Goal: Task Accomplishment & Management: Use online tool/utility

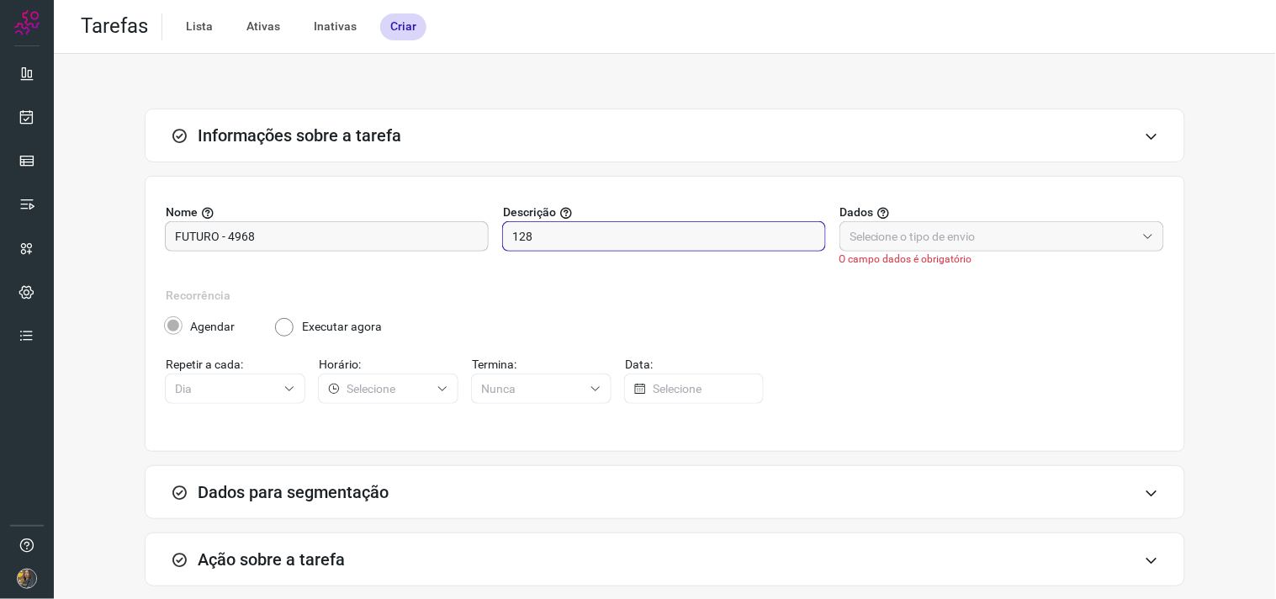
drag, startPoint x: 591, startPoint y: 240, endPoint x: 415, endPoint y: 246, distance: 175.8
click at [415, 246] on div "Nome FUTURO - 4968 Descrição 128 Dados O campo dados é obrigatório" at bounding box center [665, 244] width 998 height 83
type input "200"
click at [334, 233] on input "FUTURO - 4968" at bounding box center [327, 236] width 304 height 29
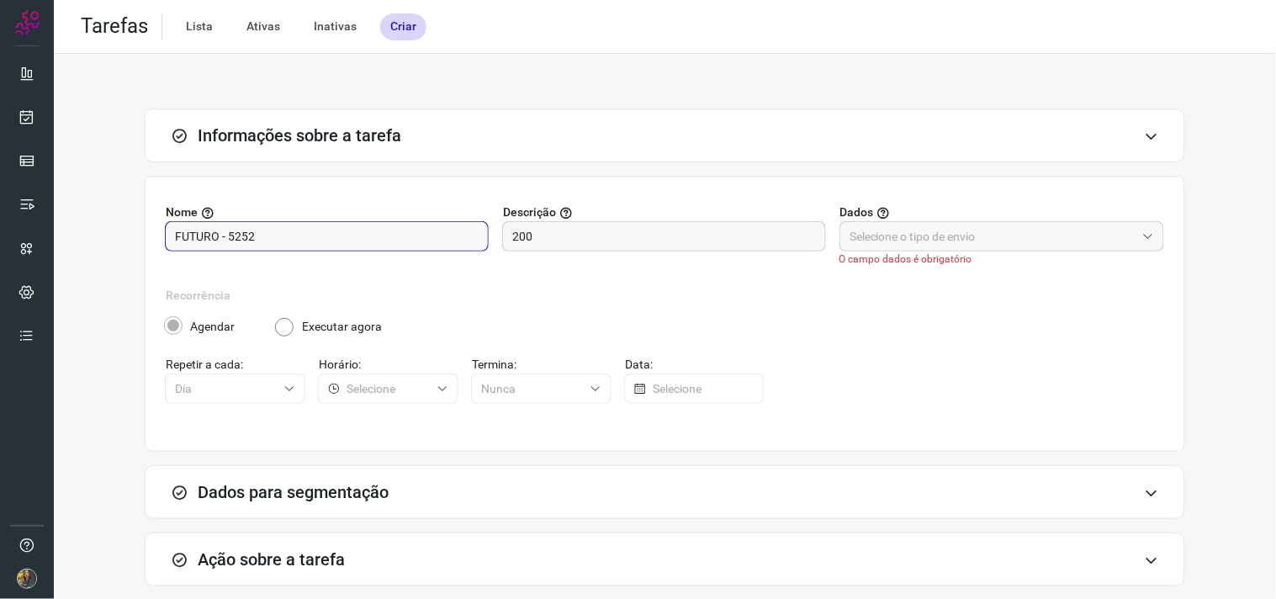
type input "FUTURO - 5252"
click at [913, 238] on input "text" at bounding box center [992, 236] width 286 height 29
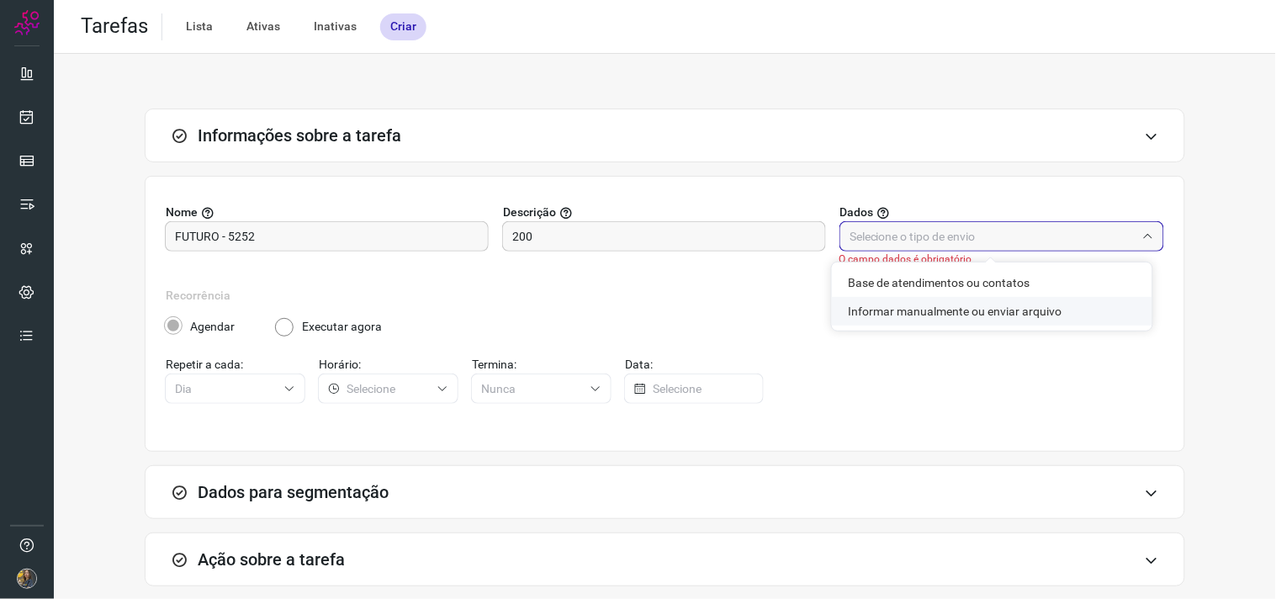
click at [927, 309] on li "Informar manualmente ou enviar arquivo" at bounding box center [992, 311] width 320 height 29
type input "Informar manualmente ou enviar arquivo"
radio input "false"
radio input "true"
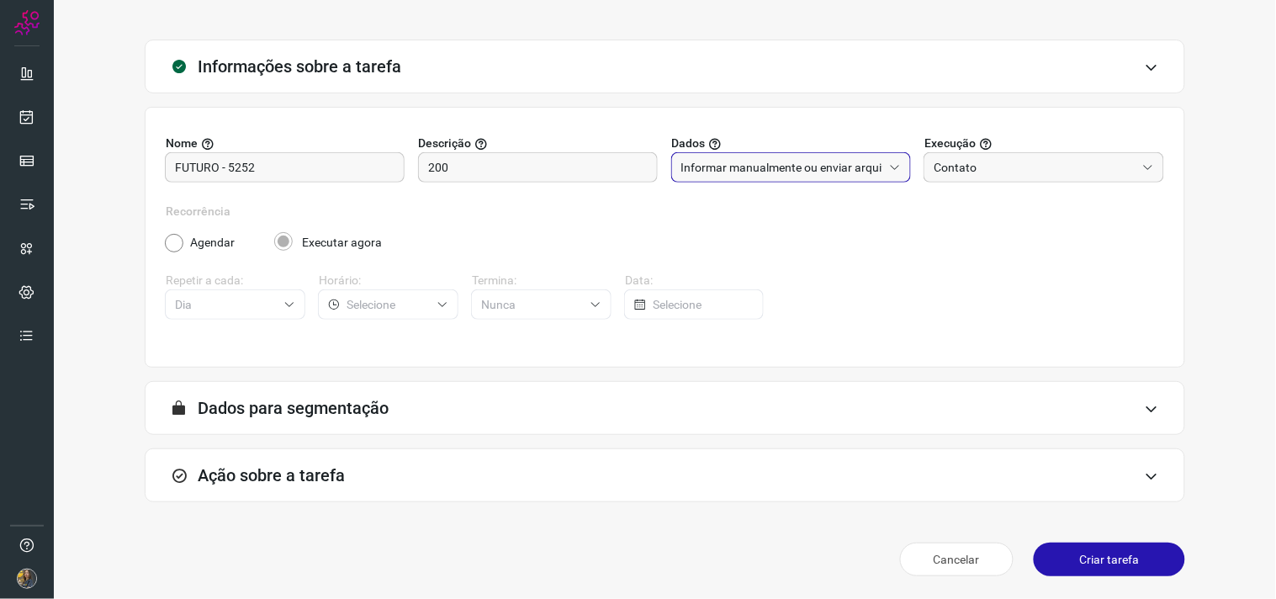
click at [400, 468] on div "Ação sobre a tarefa" at bounding box center [665, 475] width 1040 height 54
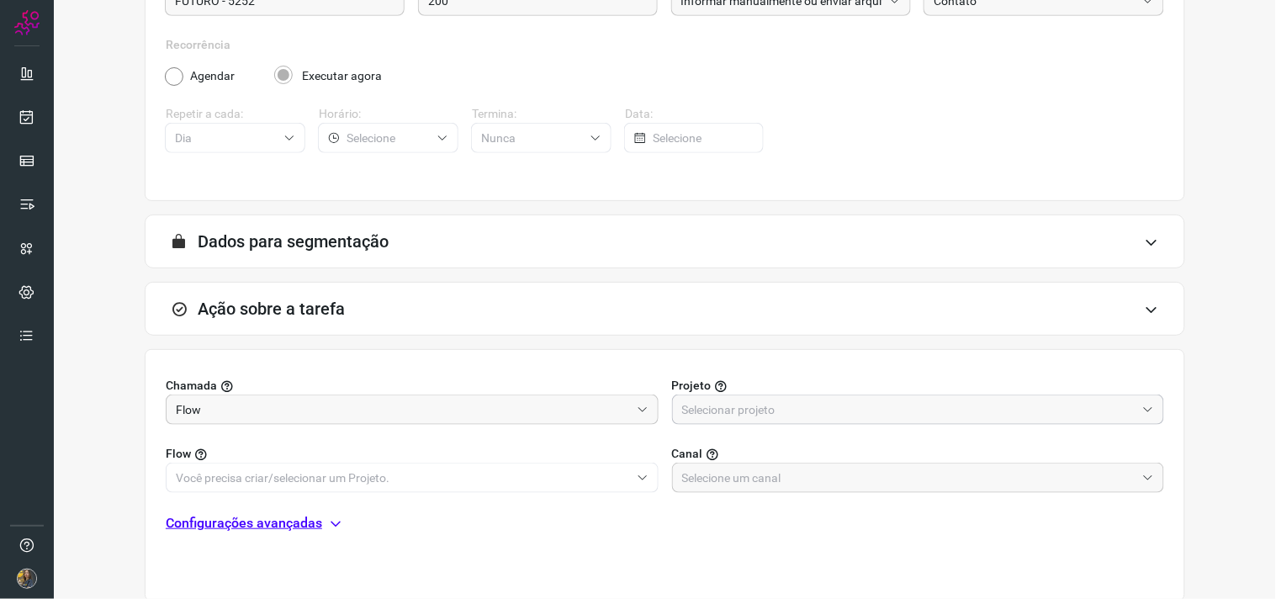
scroll to position [335, 0]
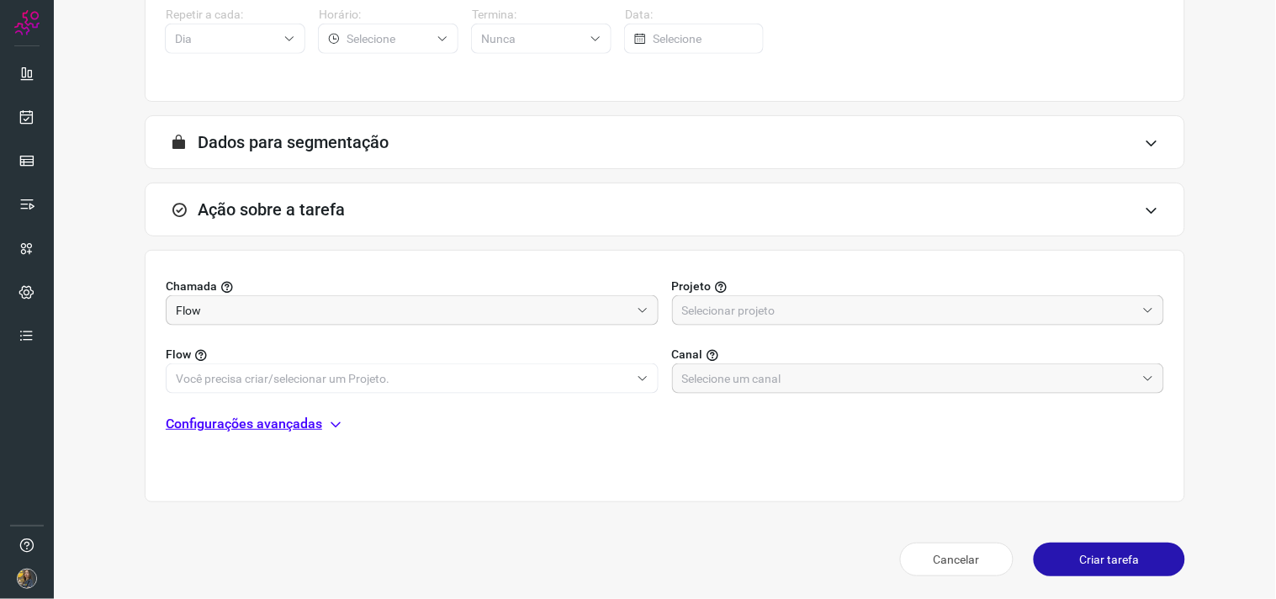
click at [768, 282] on label "Projeto" at bounding box center [918, 286] width 493 height 18
click at [762, 311] on input "text" at bounding box center [909, 310] width 454 height 29
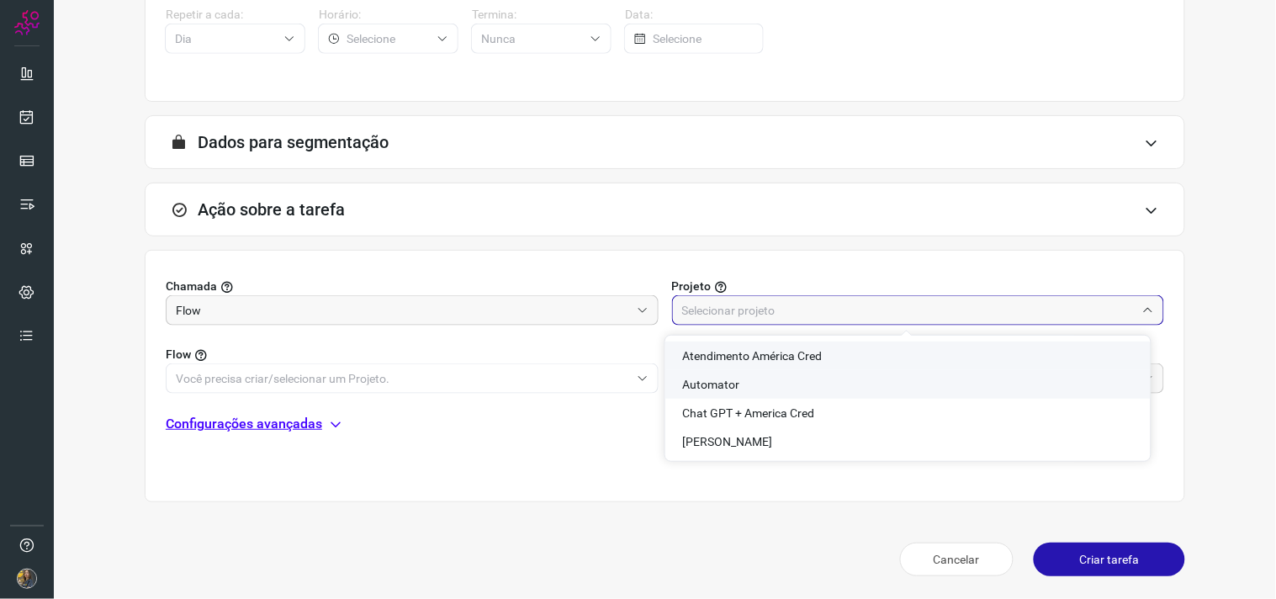
click at [718, 371] on li "Automator" at bounding box center [907, 384] width 485 height 29
type input "Automator"
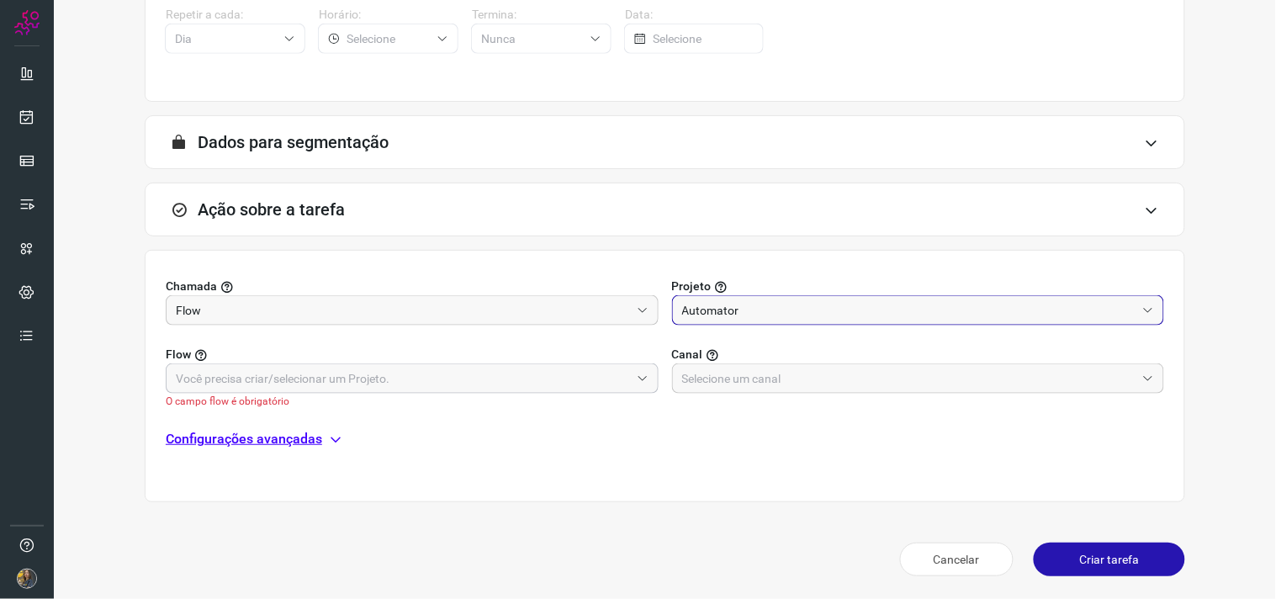
click at [599, 373] on input "text" at bounding box center [403, 378] width 454 height 29
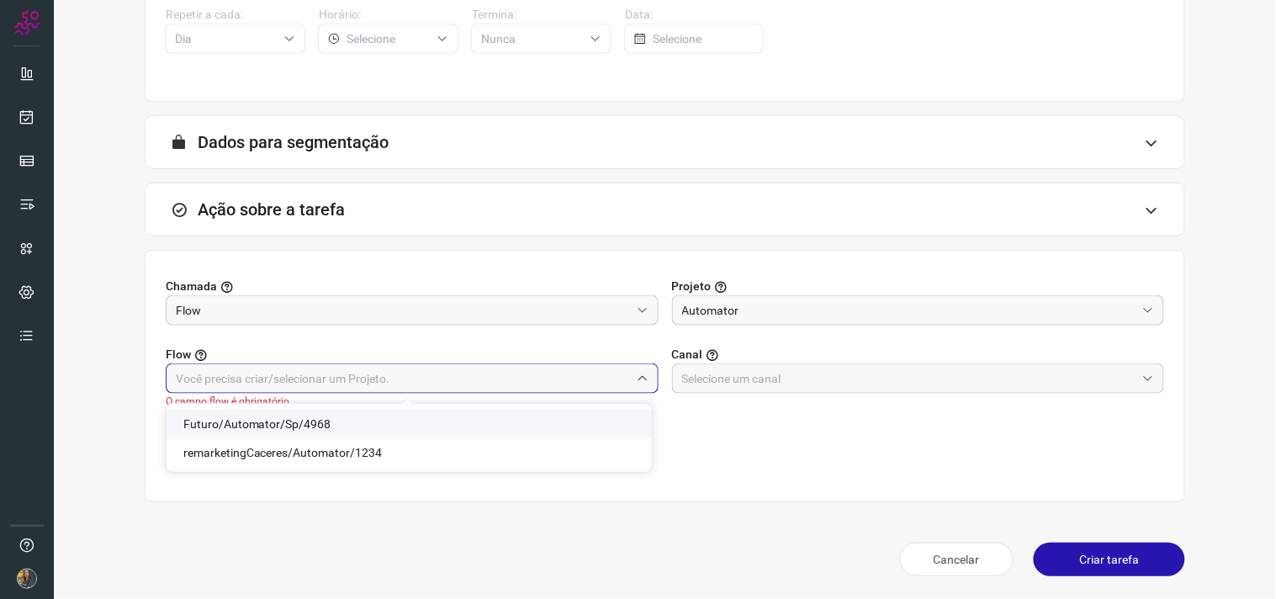
click at [291, 423] on span "Futuro/Automator/Sp/4968" at bounding box center [257, 423] width 148 height 13
type input "Futuro/Automator/Sp/4968"
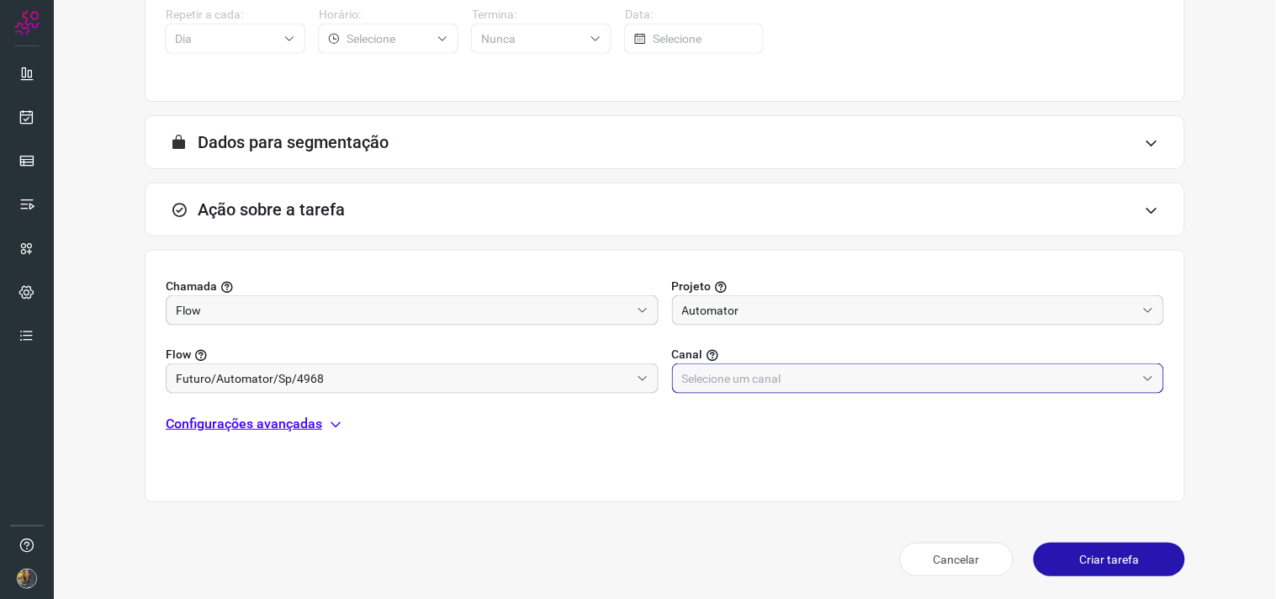
click at [701, 383] on input "text" at bounding box center [909, 378] width 454 height 29
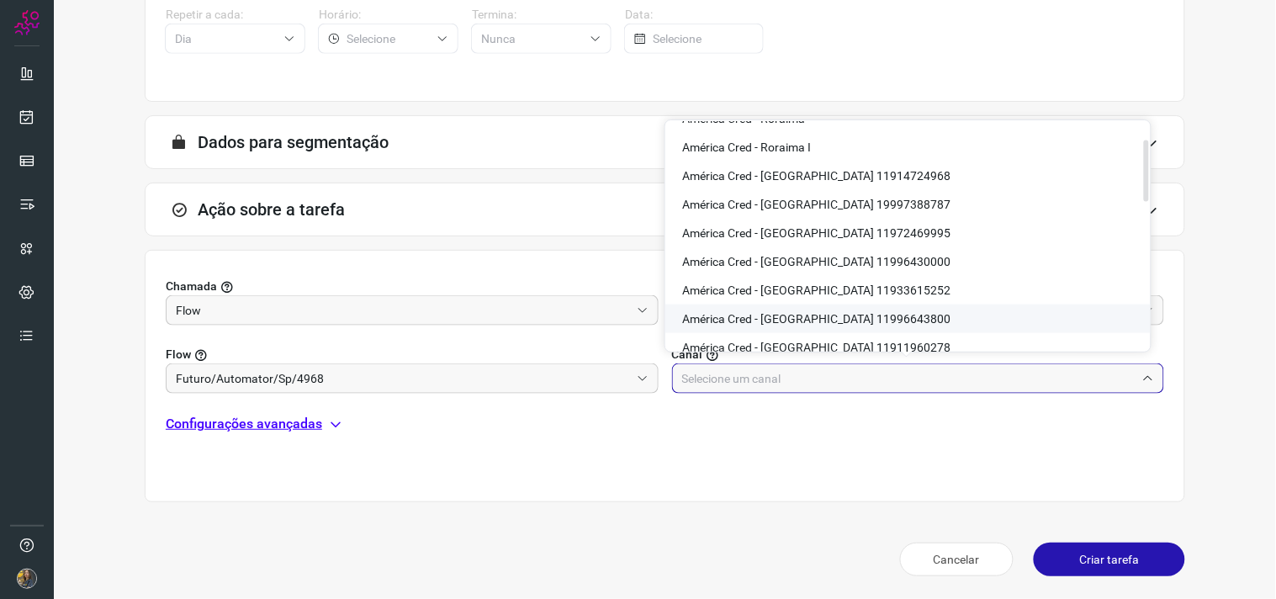
scroll to position [560, 0]
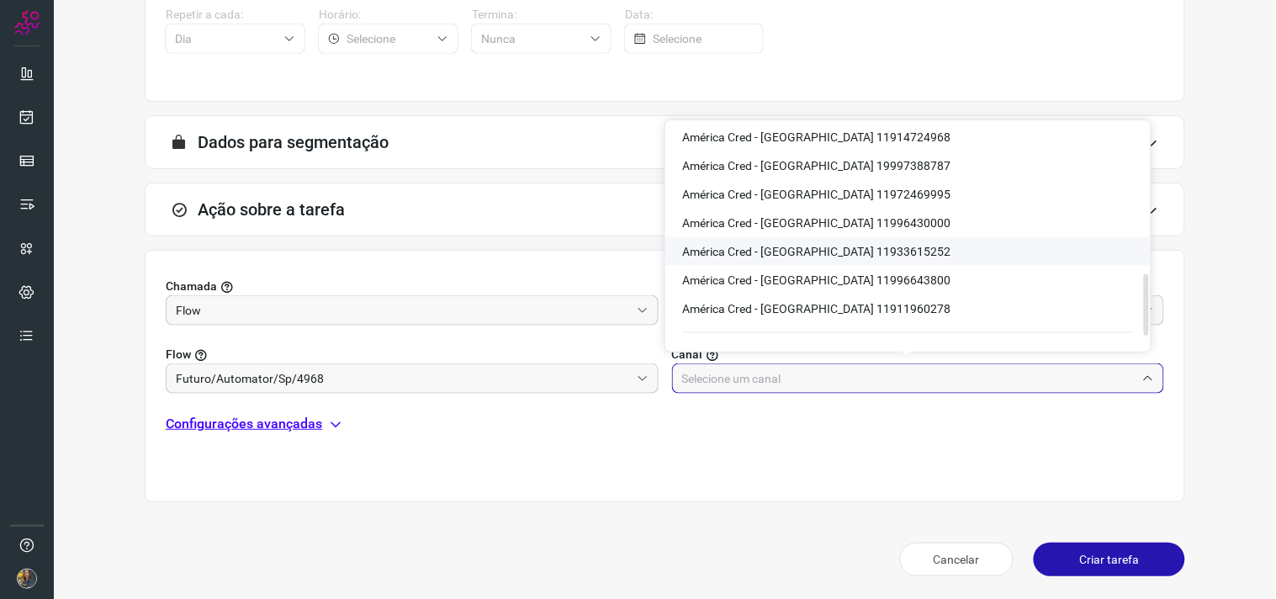
click at [858, 246] on span "América Cred - São Paulo 11933615252" at bounding box center [816, 251] width 268 height 13
type input "América Cred - São Paulo 11933615252"
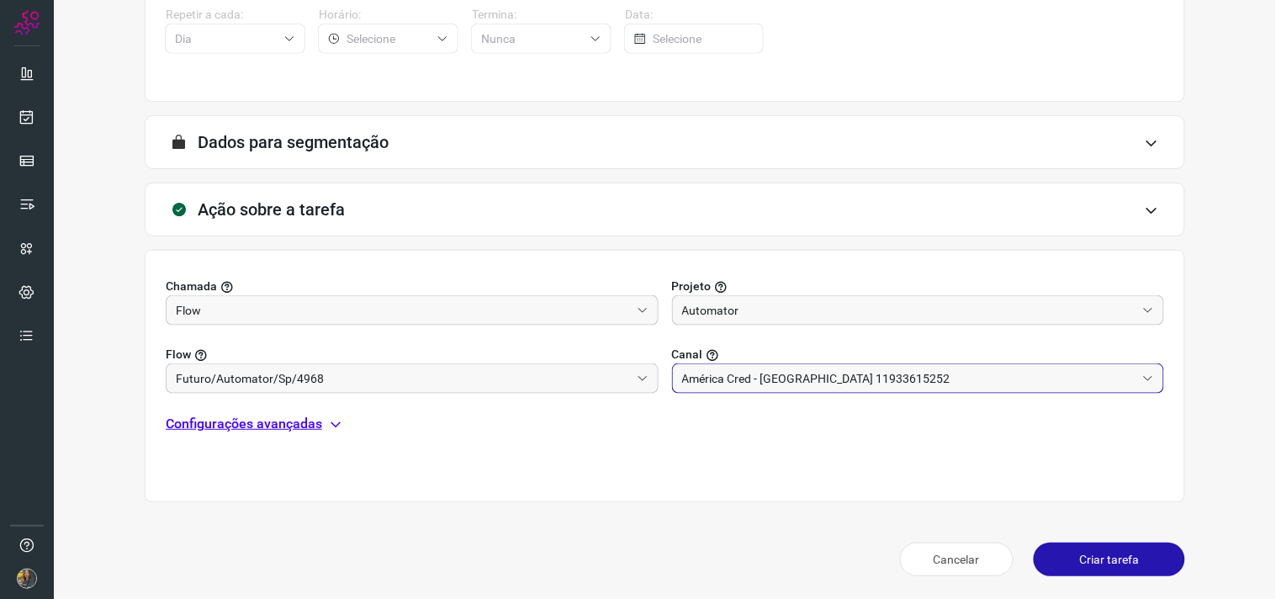
click at [312, 423] on p "Configurações avançadas" at bounding box center [244, 424] width 156 height 20
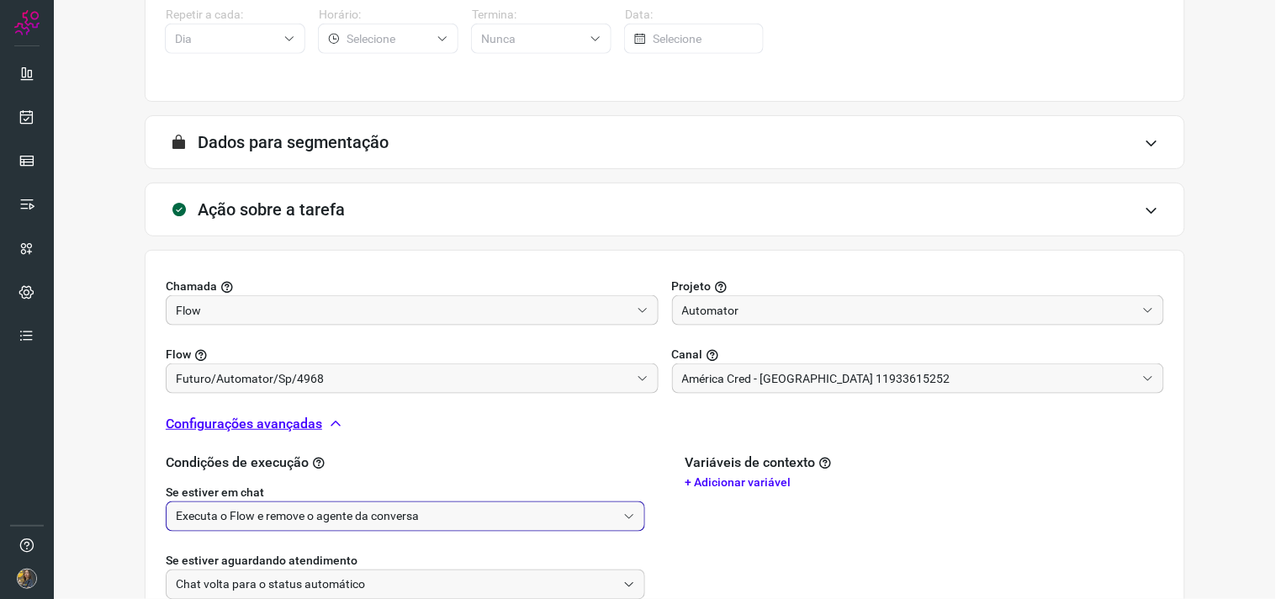
click at [273, 517] on input "Executa o Flow e remove o agente da conversa" at bounding box center [396, 516] width 441 height 29
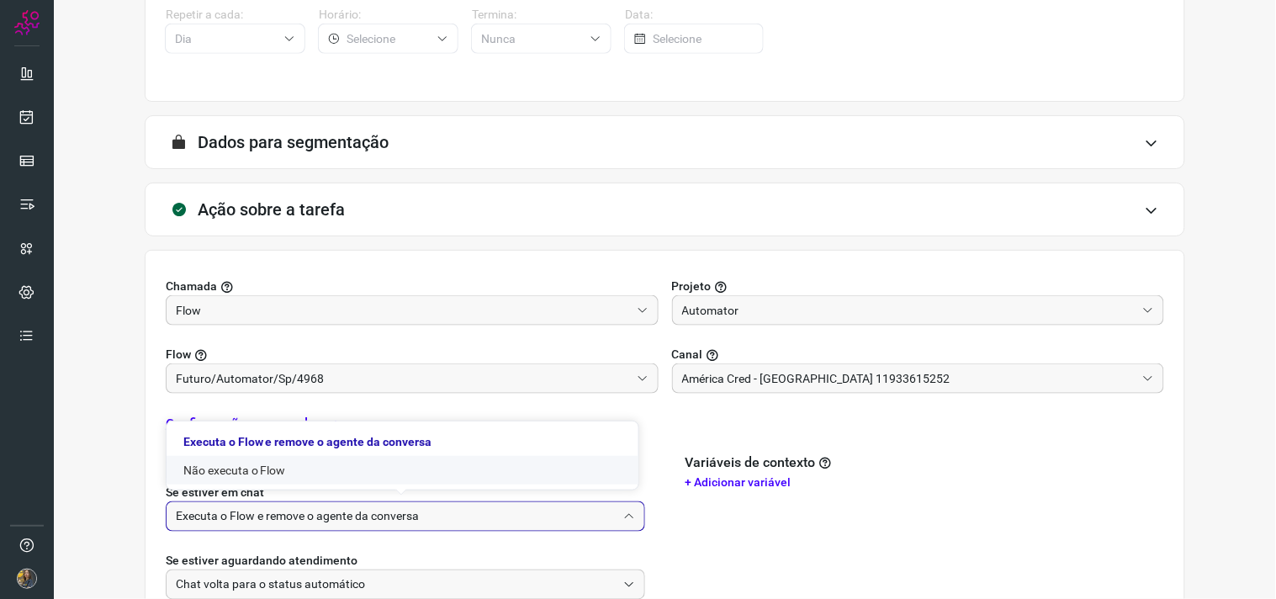
click at [271, 466] on li "Não executa o Flow" at bounding box center [402, 470] width 472 height 29
type input "Não executa o Flow"
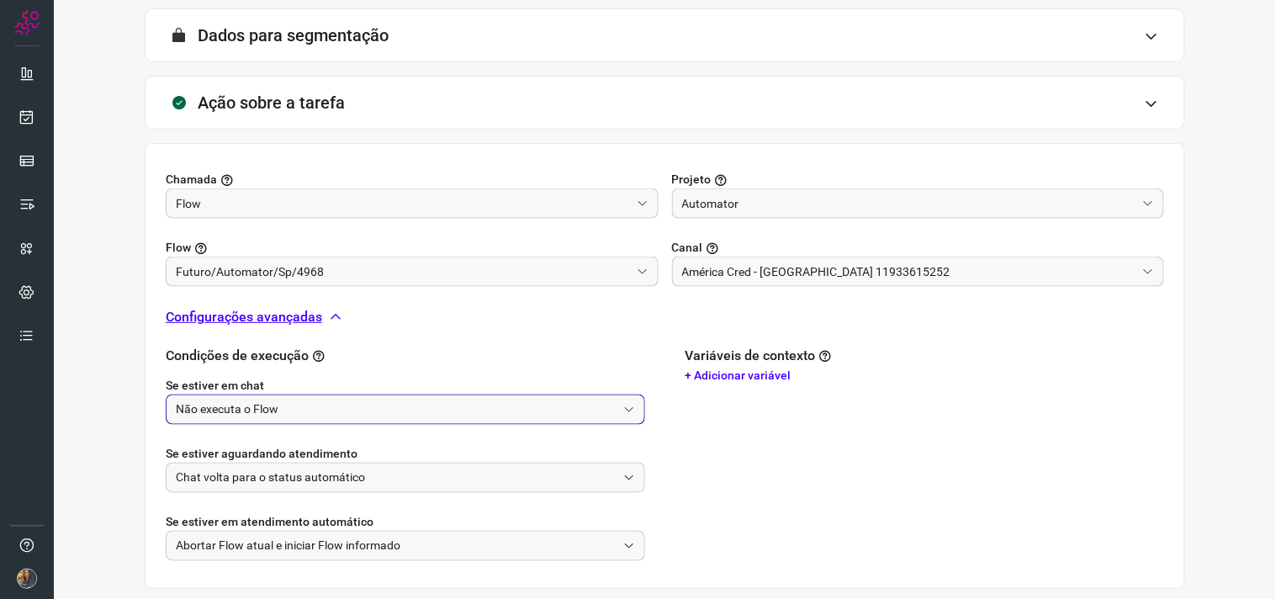
scroll to position [528, 0]
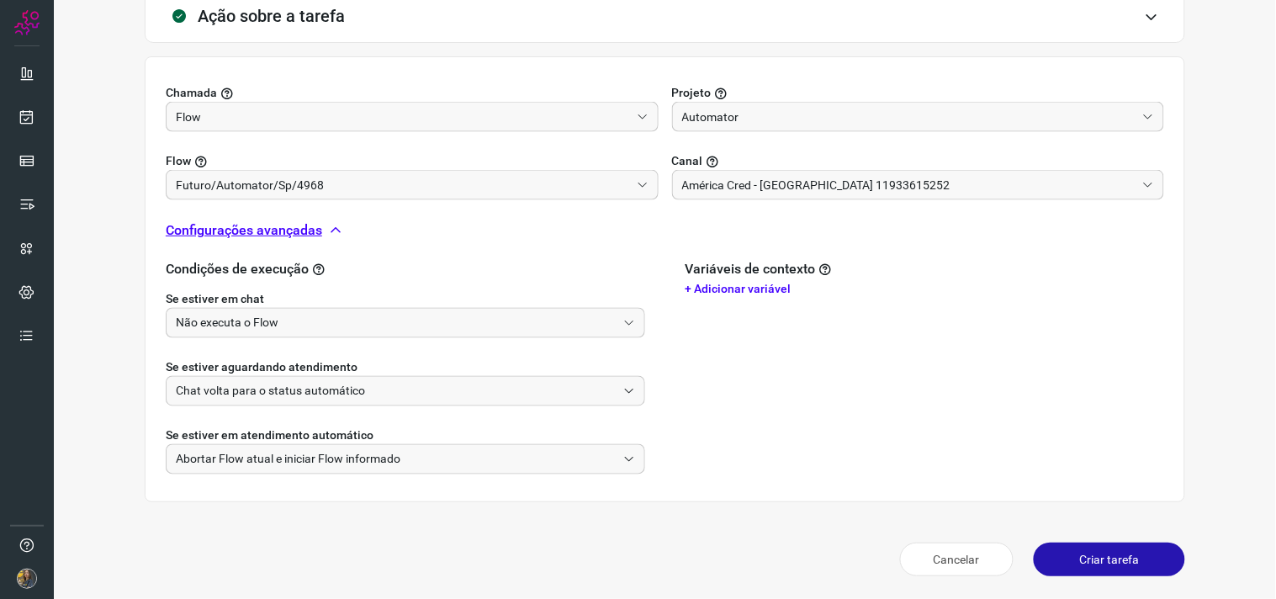
click at [1040, 556] on button "Criar tarefa" at bounding box center [1108, 559] width 151 height 34
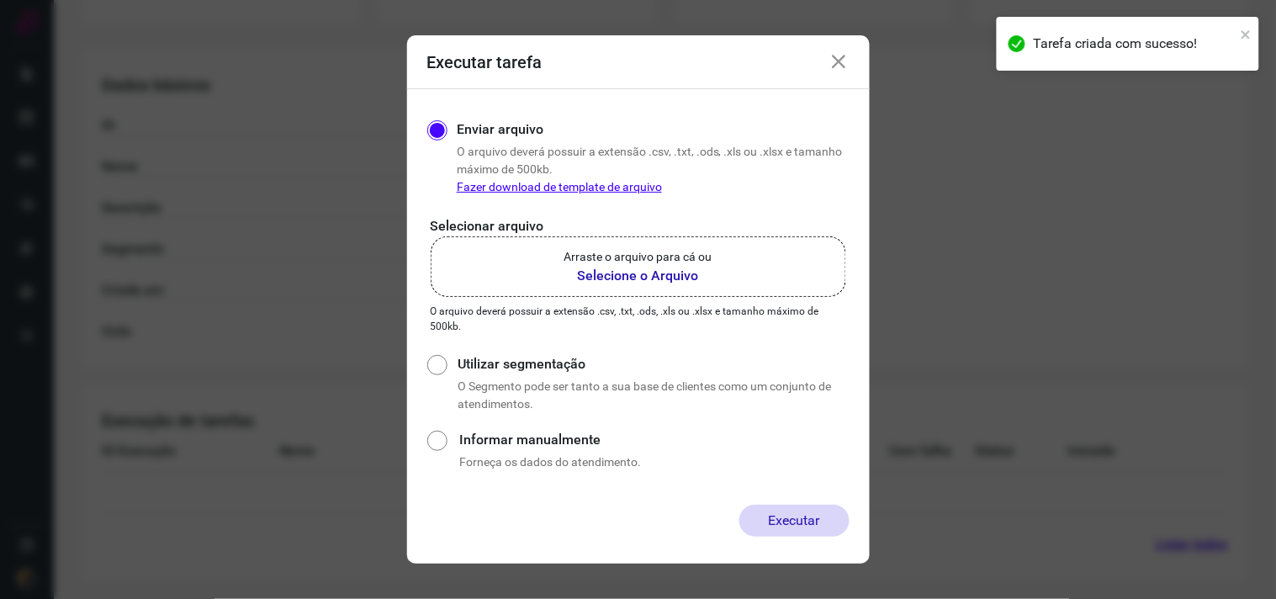
scroll to position [270, 0]
click at [710, 292] on label "Arraste o arquivo para cá ou Selecione o Arquivo" at bounding box center [638, 266] width 415 height 61
click at [0, 0] on input "Arraste o arquivo para cá ou Selecione o Arquivo" at bounding box center [0, 0] width 0 height 0
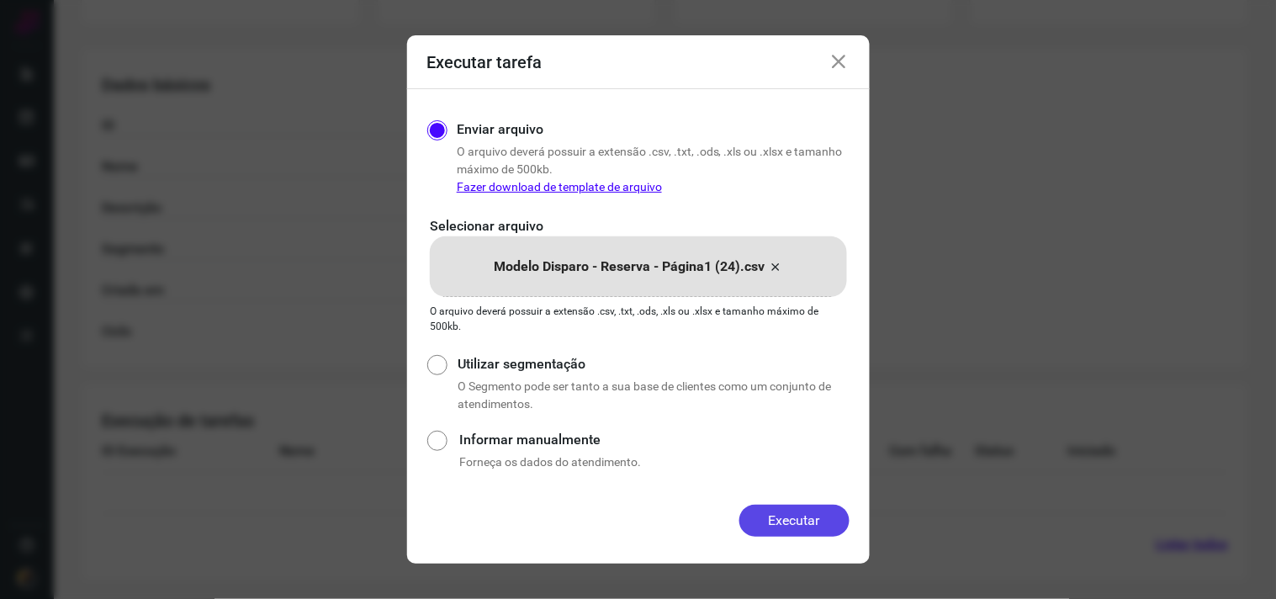
click at [779, 515] on button "Executar" at bounding box center [794, 521] width 110 height 32
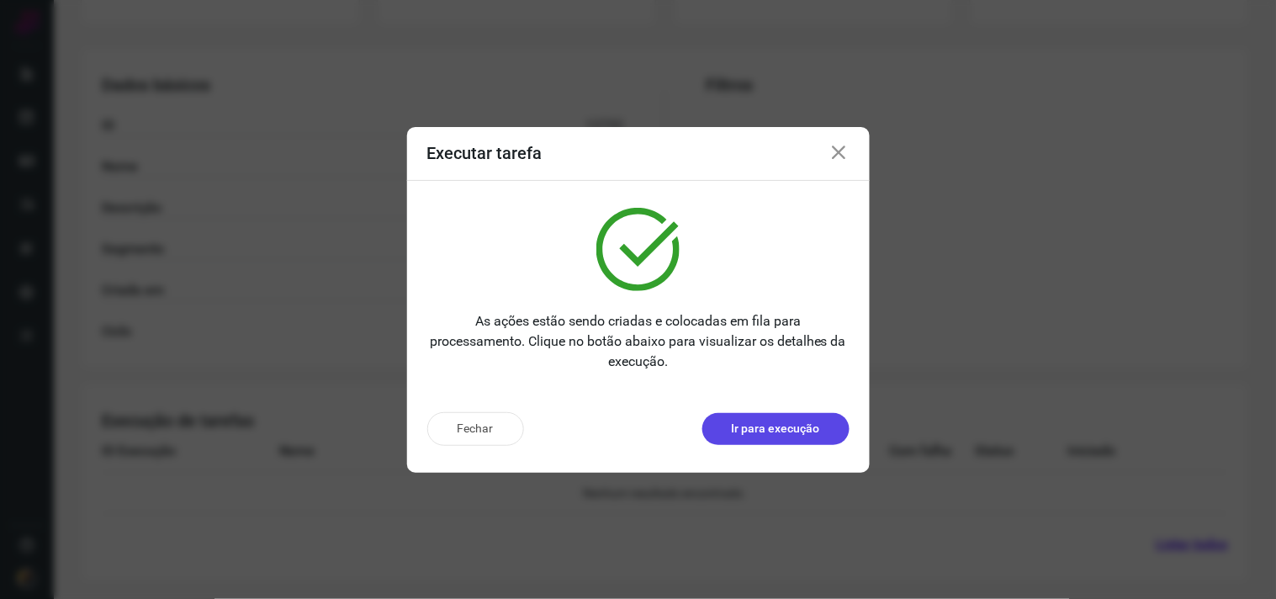
drag, startPoint x: 765, startPoint y: 422, endPoint x: 754, endPoint y: 422, distance: 10.9
click at [765, 423] on p "Ir para execução" at bounding box center [776, 429] width 88 height 18
